Goal: Information Seeking & Learning: Learn about a topic

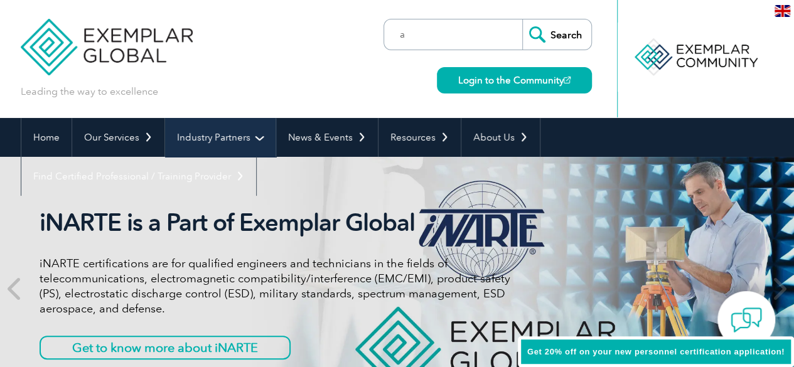
type input "a"
click at [208, 149] on link "Industry Partners" at bounding box center [220, 137] width 110 height 39
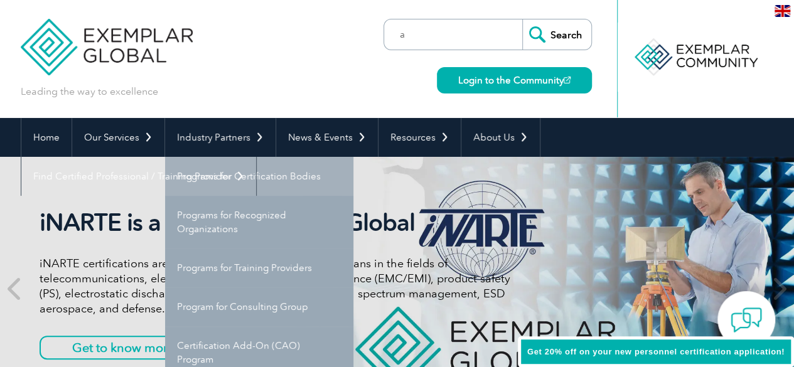
click at [241, 181] on link "Programs for Certification Bodies" at bounding box center [259, 176] width 188 height 39
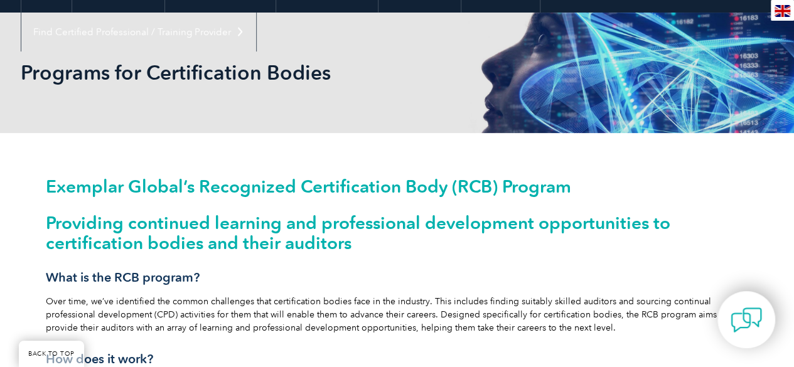
scroll to position [126, 0]
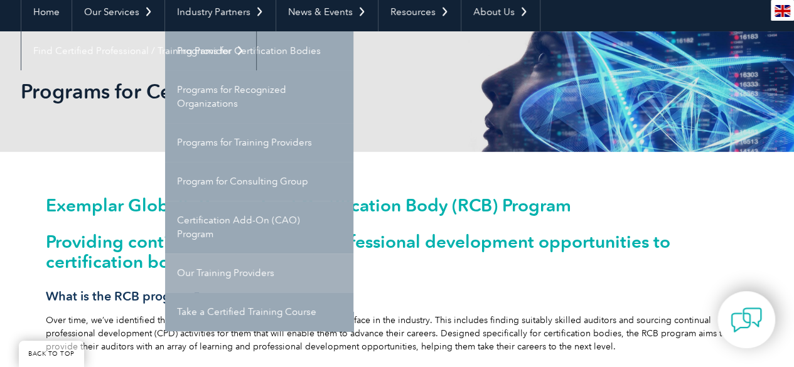
click at [254, 273] on link "Our Training Providers" at bounding box center [259, 273] width 188 height 39
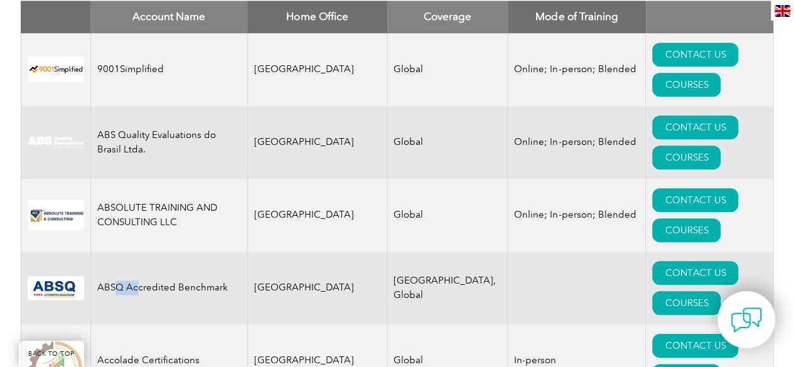
scroll to position [551, 0]
click at [213, 252] on td "ABSQ Accredited Benchmark" at bounding box center [168, 288] width 157 height 73
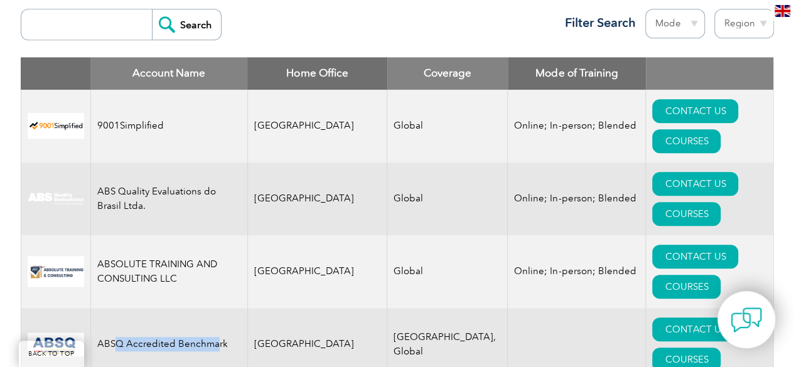
scroll to position [425, 0]
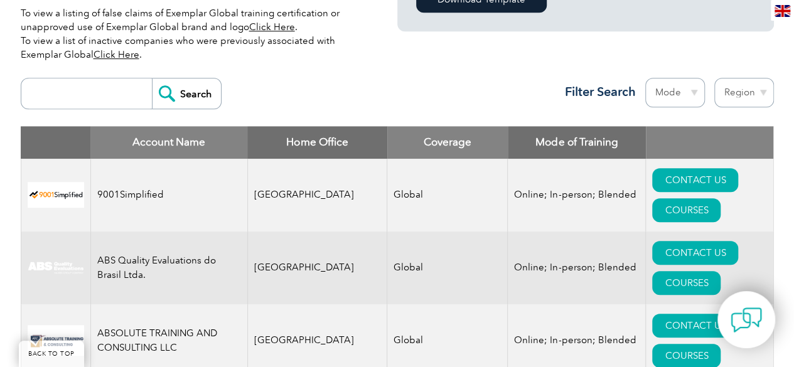
click at [112, 94] on input "search" at bounding box center [90, 93] width 124 height 30
type input "abs"
drag, startPoint x: 152, startPoint y: 313, endPoint x: 203, endPoint y: 249, distance: 81.7
click at [188, 90] on input "Search" at bounding box center [186, 93] width 69 height 30
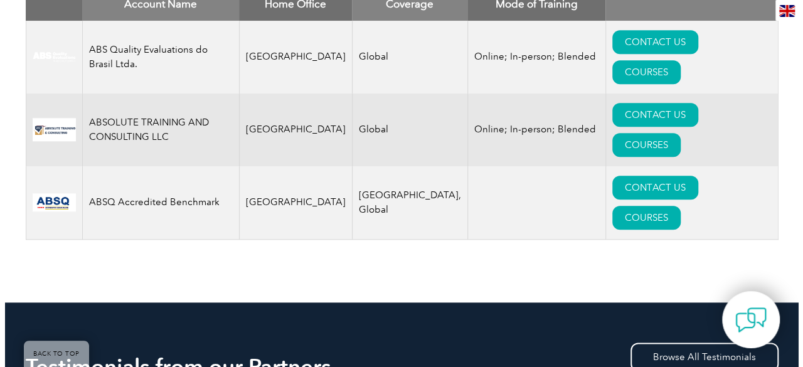
scroll to position [439, 0]
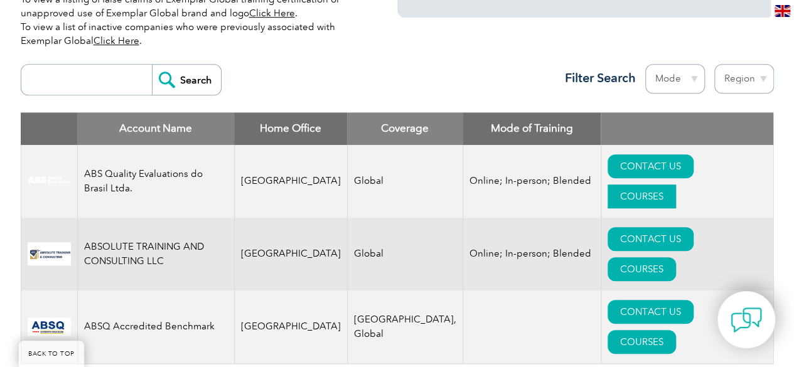
click at [676, 184] on link "COURSES" at bounding box center [641, 196] width 68 height 24
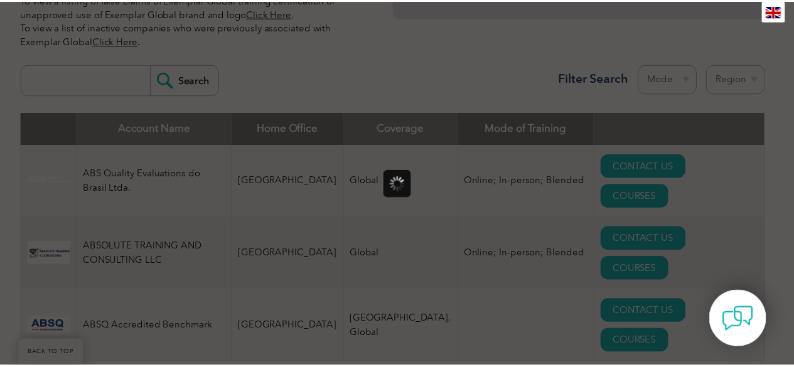
scroll to position [0, 0]
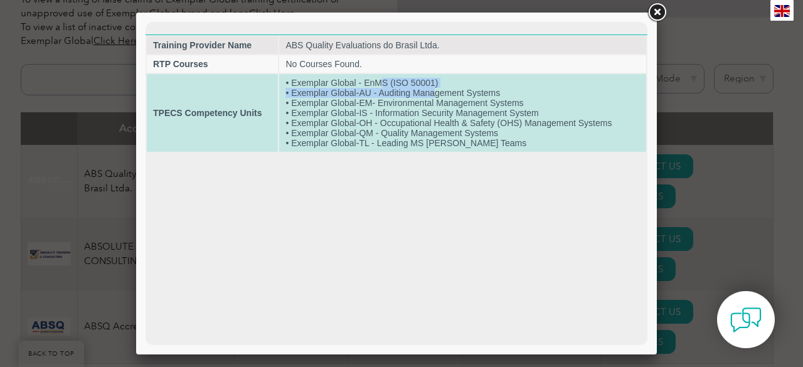
drag, startPoint x: 383, startPoint y: 83, endPoint x: 436, endPoint y: 93, distance: 53.0
click at [436, 93] on td "• Exemplar Global - EnMS (ISO 50001) • Exemplar Global-AU - Auditing Management…" at bounding box center [462, 113] width 367 height 78
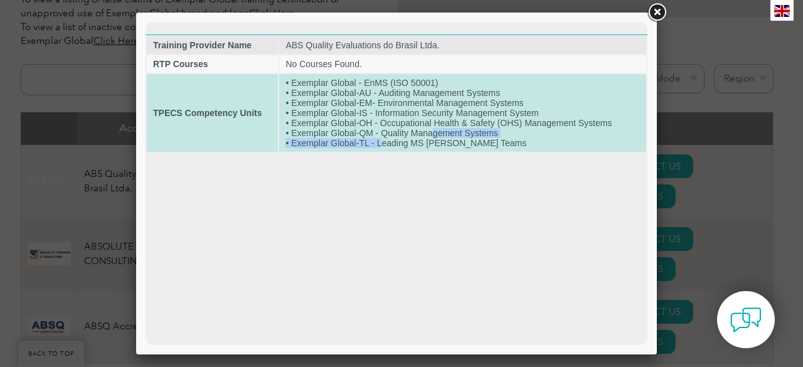
drag, startPoint x: 382, startPoint y: 143, endPoint x: 473, endPoint y: 131, distance: 91.8
click at [448, 135] on td "• Exemplar Global - EnMS (ISO 50001) • Exemplar Global-AU - Auditing Management…" at bounding box center [462, 113] width 367 height 78
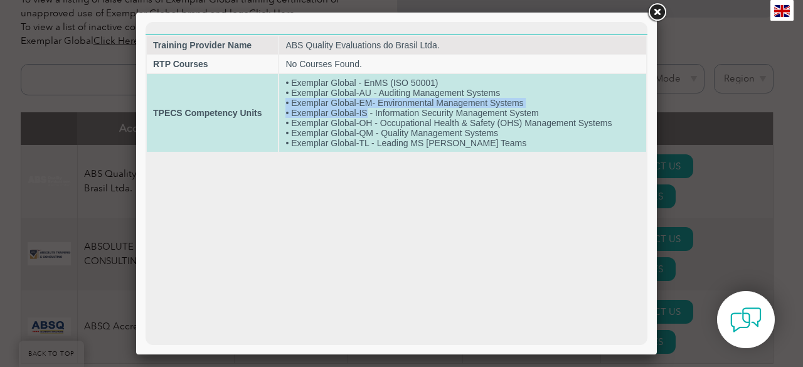
drag, startPoint x: 365, startPoint y: 114, endPoint x: 609, endPoint y: 78, distance: 246.2
click at [585, 94] on td "• Exemplar Global - EnMS (ISO 50001) • Exemplar Global-AU - Auditing Management…" at bounding box center [462, 113] width 367 height 78
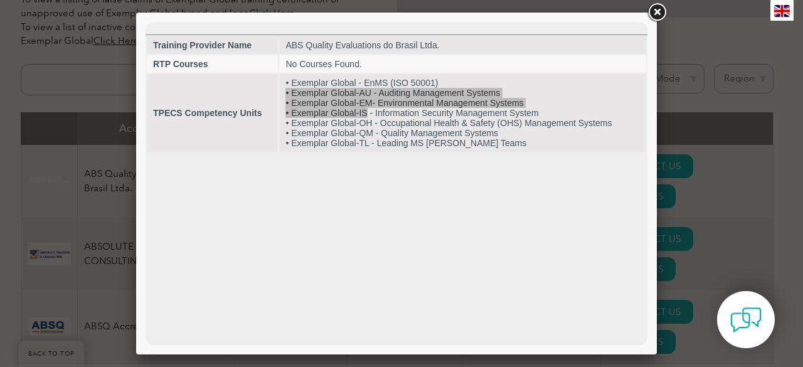
click at [656, 8] on link at bounding box center [657, 12] width 23 height 23
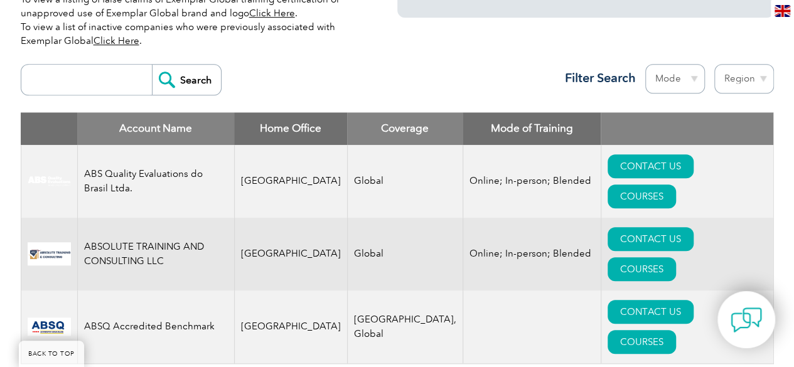
click at [112, 84] on input "search" at bounding box center [90, 80] width 124 height 30
type input "dencon"
click at [152, 65] on input "Search" at bounding box center [186, 80] width 69 height 30
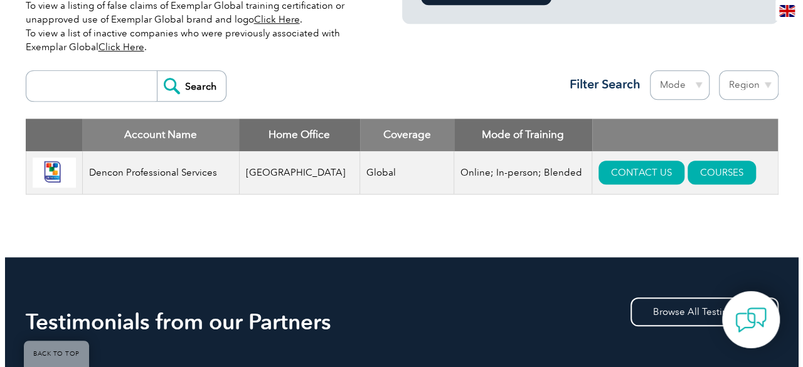
scroll to position [439, 0]
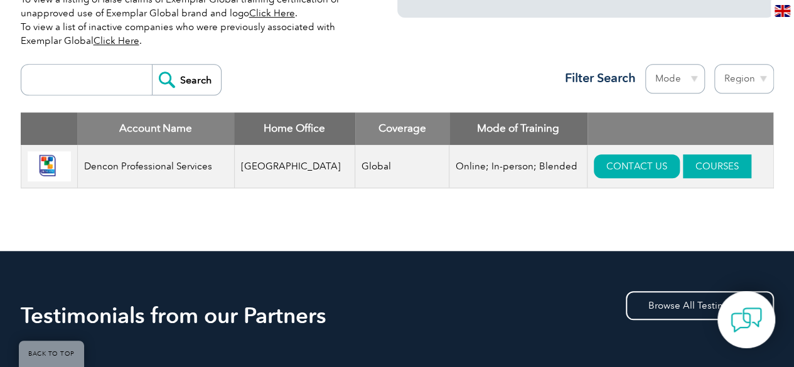
click at [683, 168] on link "COURSES" at bounding box center [717, 166] width 68 height 24
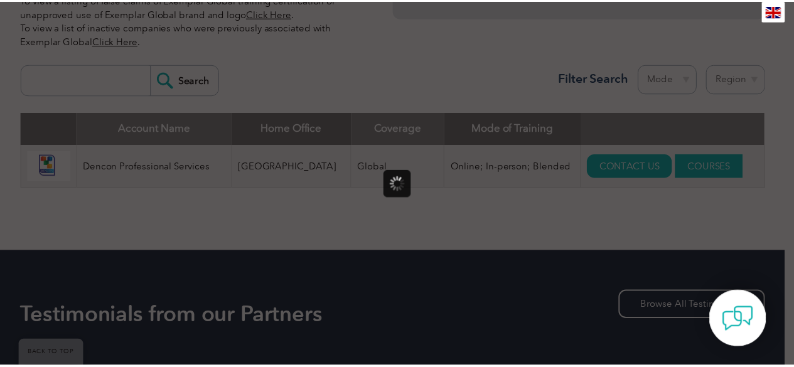
scroll to position [0, 0]
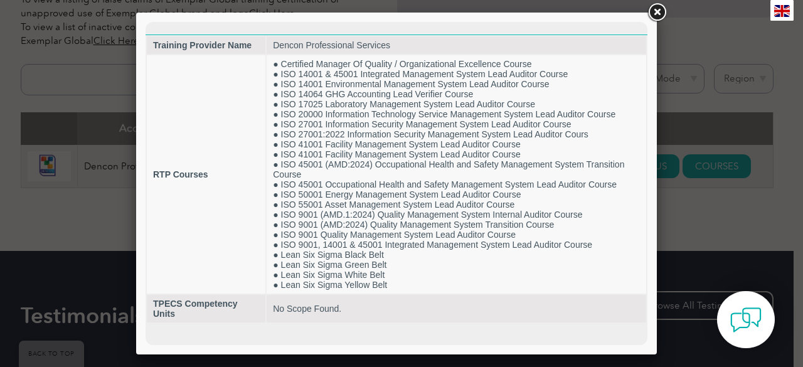
click at [650, 22] on link at bounding box center [657, 12] width 23 height 23
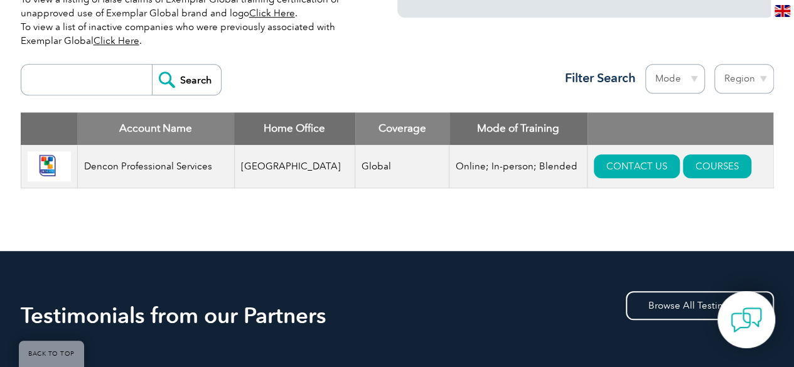
click at [527, 170] on td "Online; In-person; Blended" at bounding box center [518, 166] width 138 height 43
click at [61, 83] on input "search" at bounding box center [90, 80] width 124 height 30
type input "sgs"
click at [152, 65] on input "Search" at bounding box center [186, 80] width 69 height 30
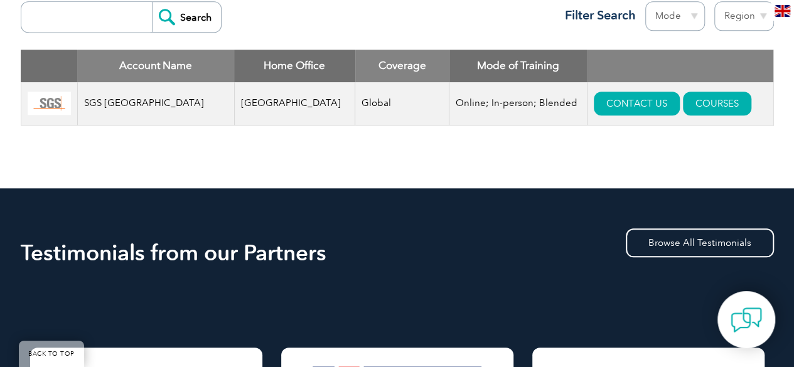
scroll to position [422, 0]
